Goal: Task Accomplishment & Management: Manage account settings

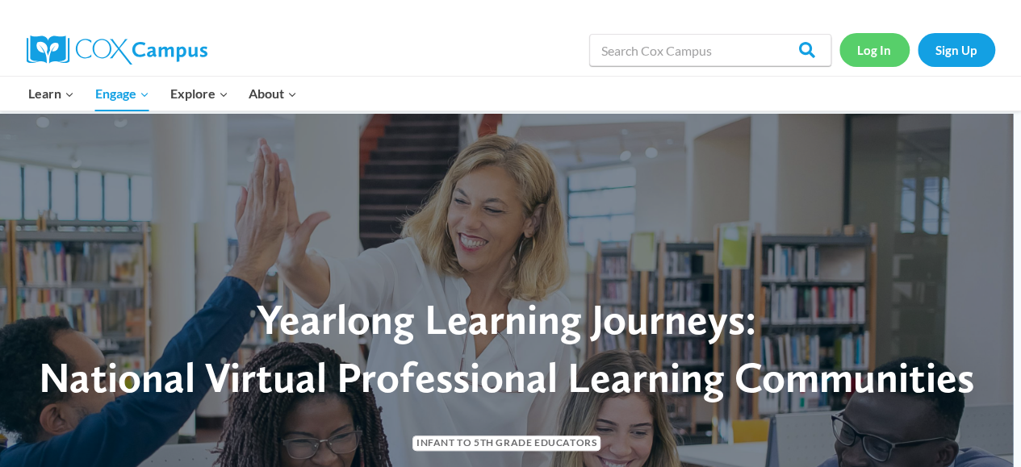
click at [876, 51] on link "Log In" at bounding box center [874, 49] width 70 height 33
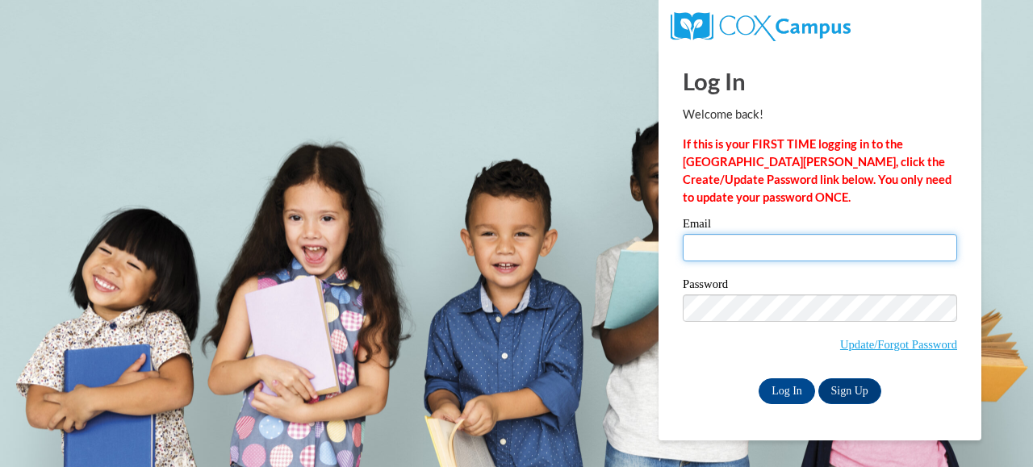
click at [758, 253] on input "Email" at bounding box center [820, 247] width 274 height 27
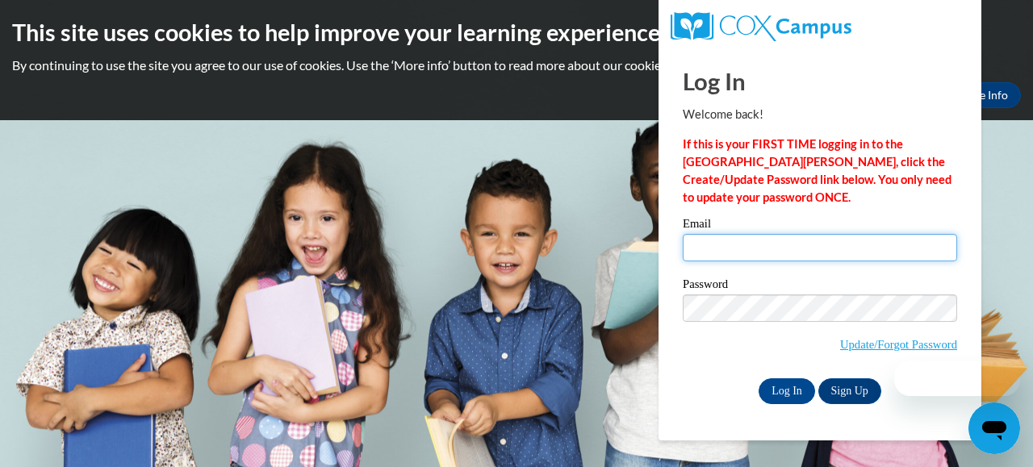
type input "harrisc@tcitys.org"
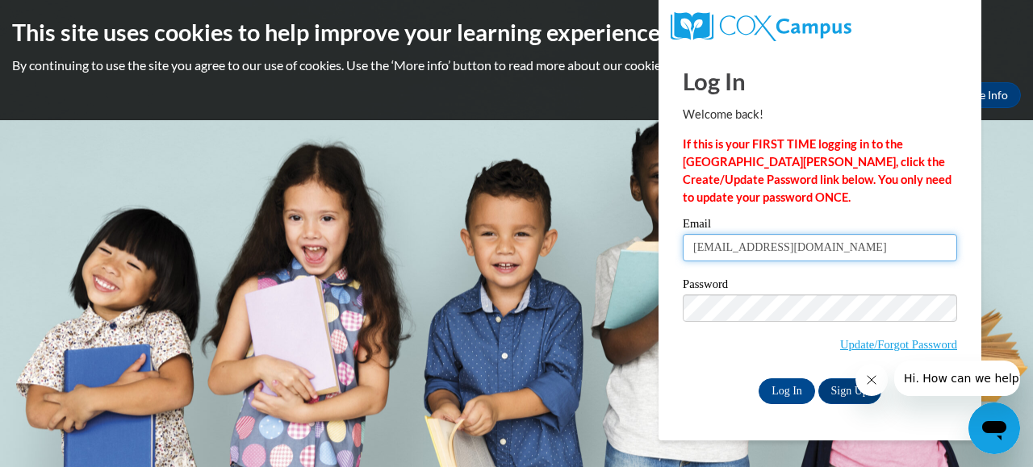
click at [813, 245] on input "[EMAIL_ADDRESS][DOMAIN_NAME]" at bounding box center [820, 247] width 274 height 27
click at [727, 250] on input "harrisc@tcitys.org" at bounding box center [820, 247] width 274 height 27
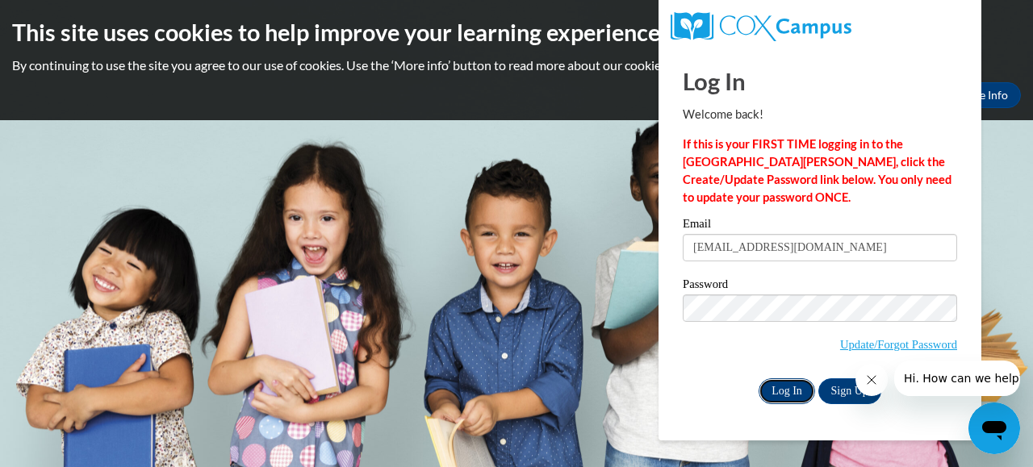
click at [775, 392] on input "Log In" at bounding box center [786, 391] width 56 height 26
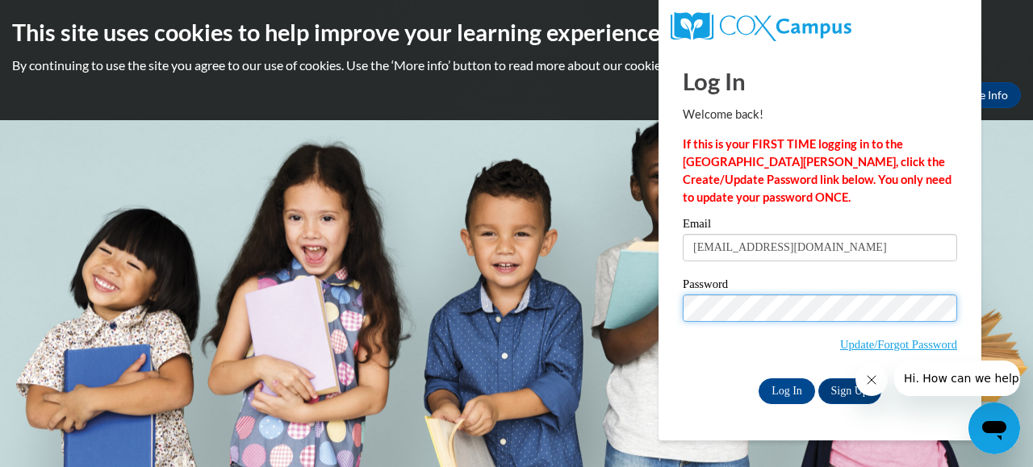
click at [758, 378] on input "Log In" at bounding box center [786, 391] width 56 height 26
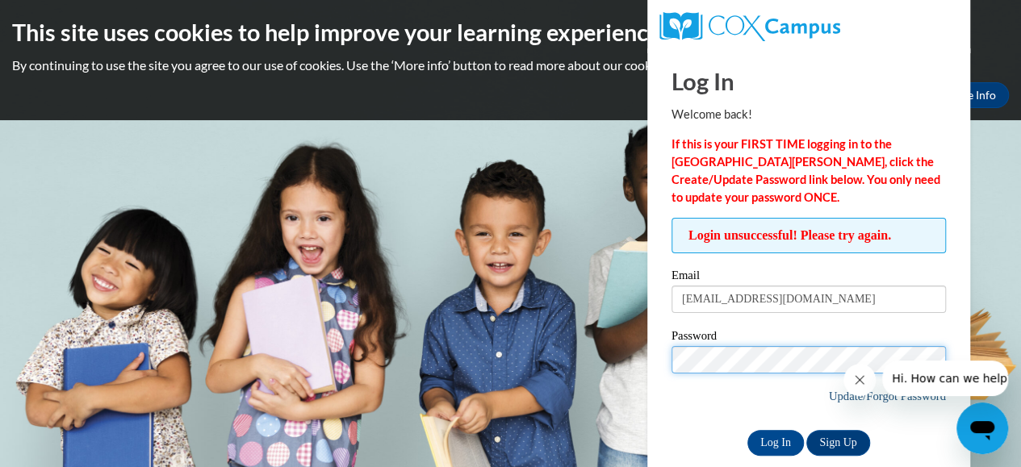
click at [835, 399] on span "Update/Forgot Password" at bounding box center [808, 379] width 274 height 67
click at [835, 399] on link "Update/Forgot Password" at bounding box center [887, 396] width 117 height 13
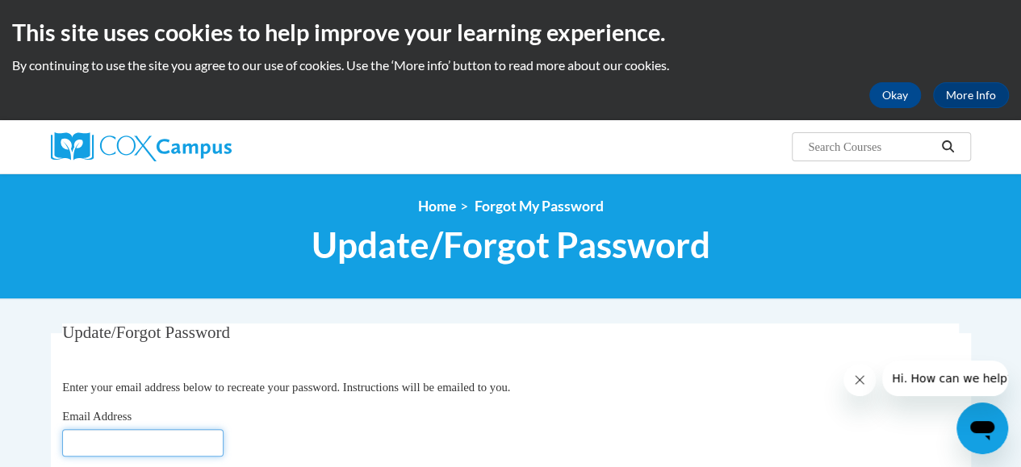
click at [190, 446] on input "Email Address" at bounding box center [142, 442] width 161 height 27
type input "harrisc@tcitys.org"
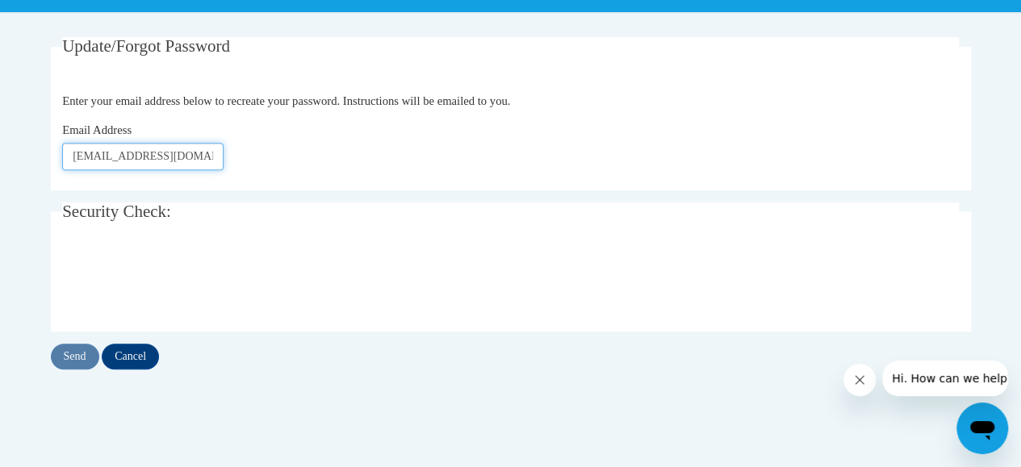
scroll to position [302, 0]
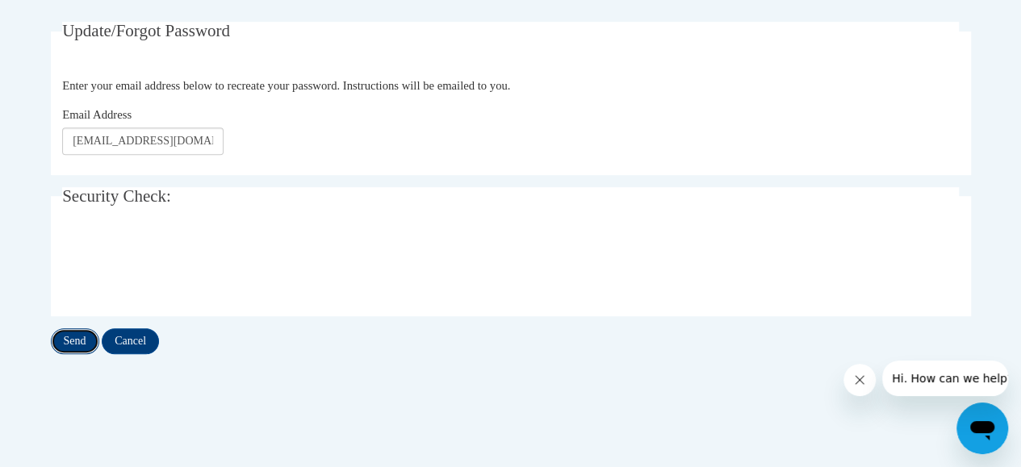
click at [80, 341] on input "Send" at bounding box center [75, 341] width 48 height 26
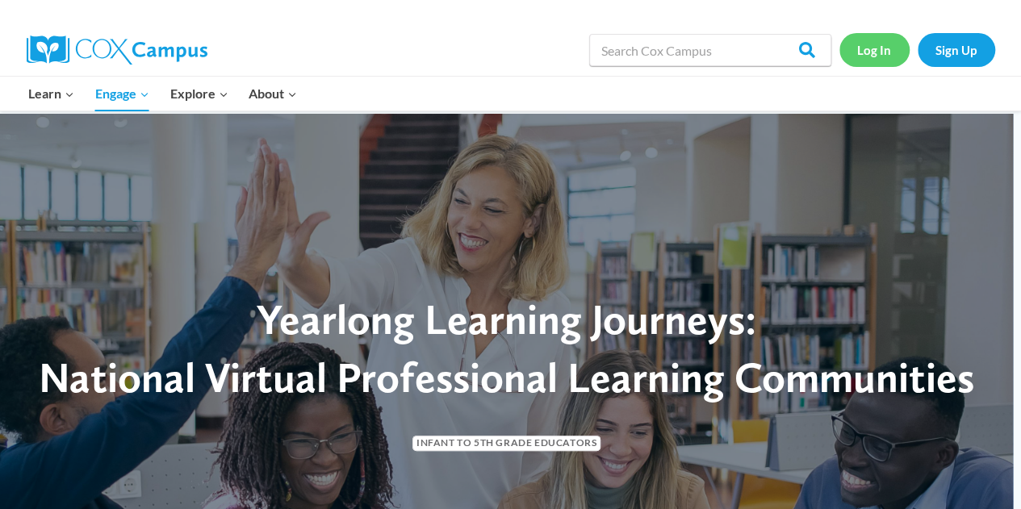
click at [884, 51] on link "Log In" at bounding box center [874, 49] width 70 height 33
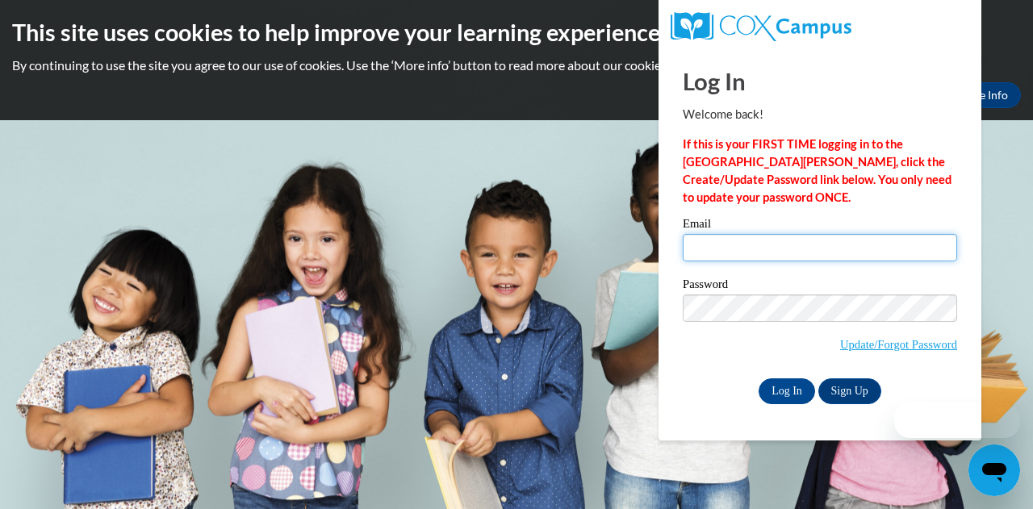
click at [788, 256] on input "Email" at bounding box center [820, 247] width 274 height 27
